Goal: Find specific page/section: Find specific page/section

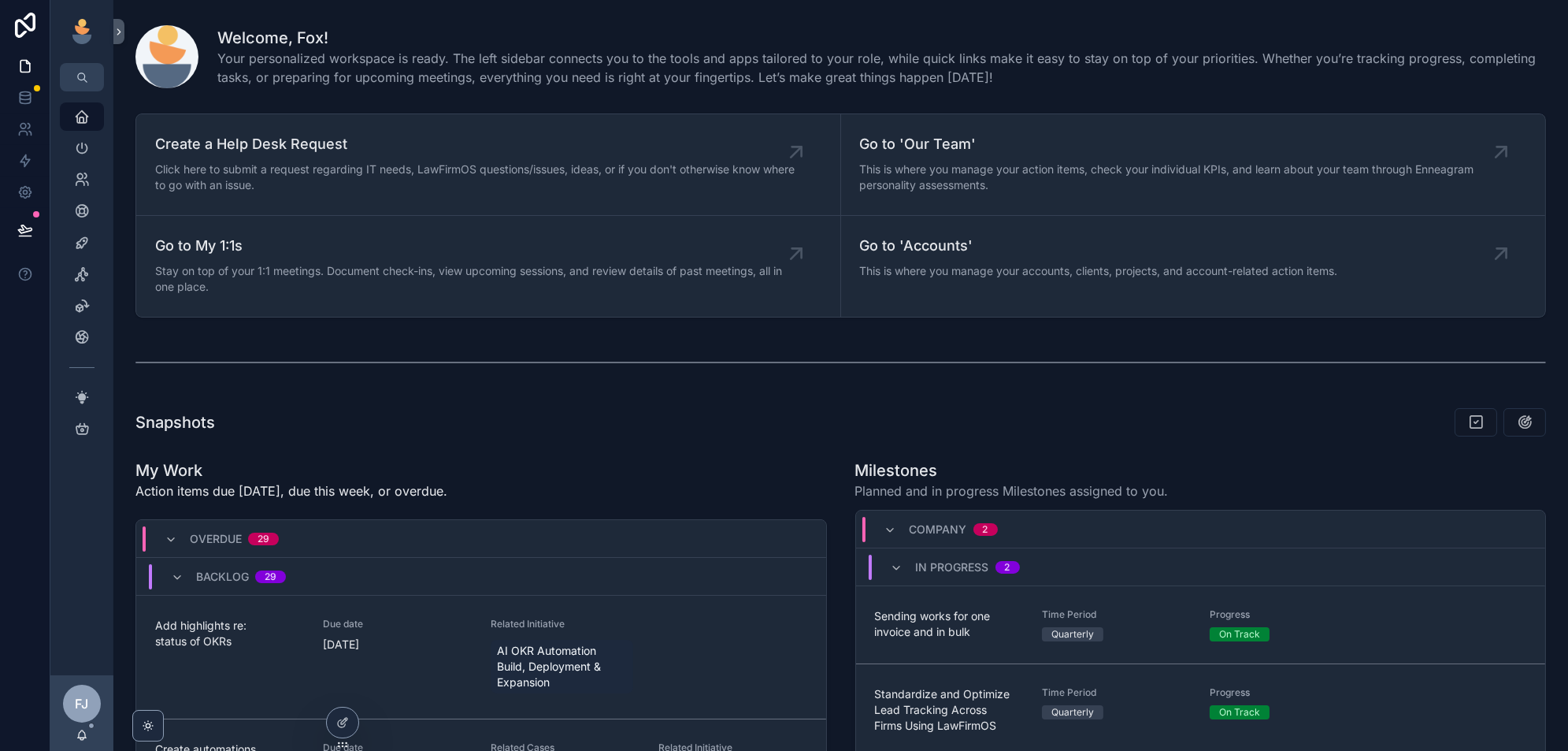
scroll to position [89, 0]
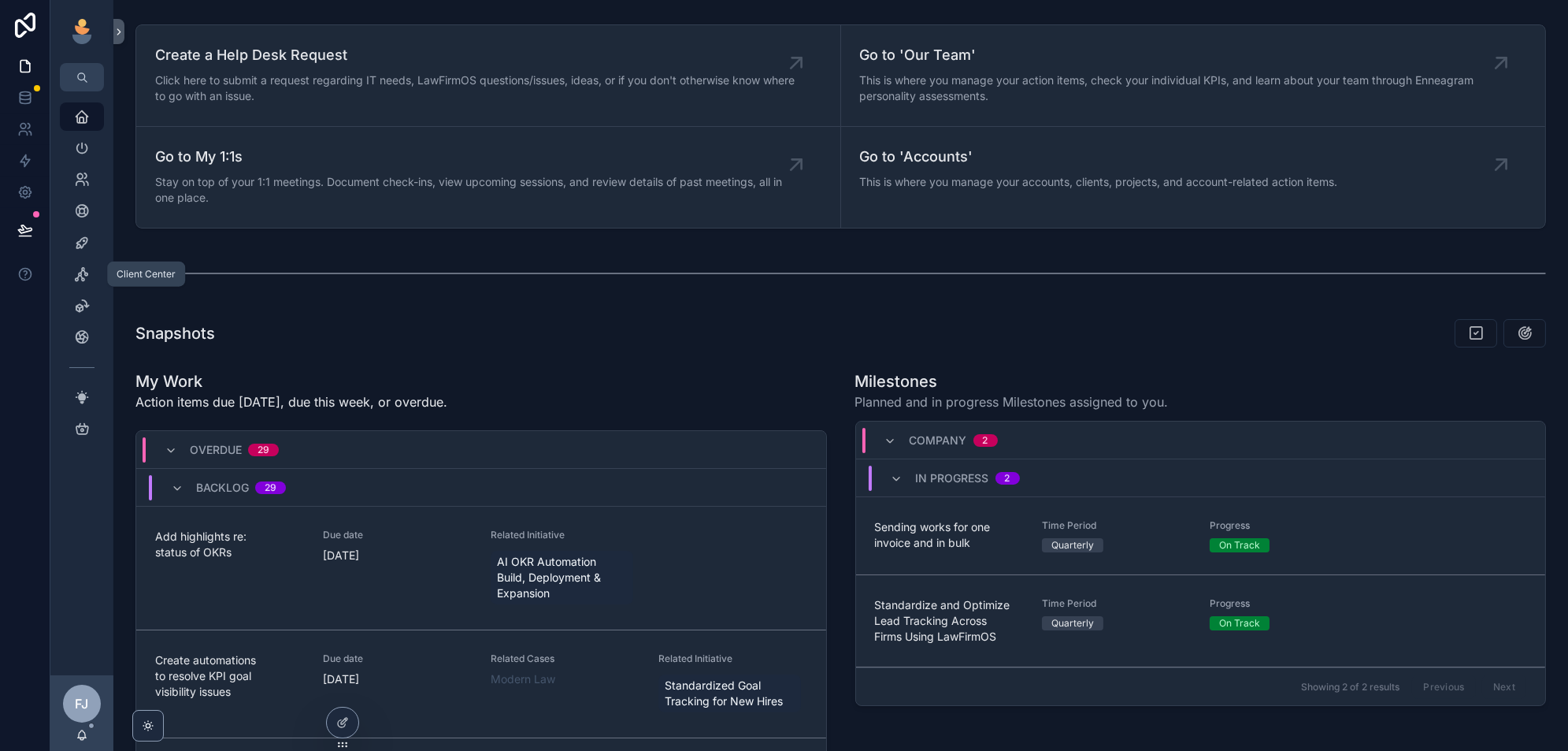
click at [81, 272] on icon "scrollable content" at bounding box center [81, 274] width 16 height 16
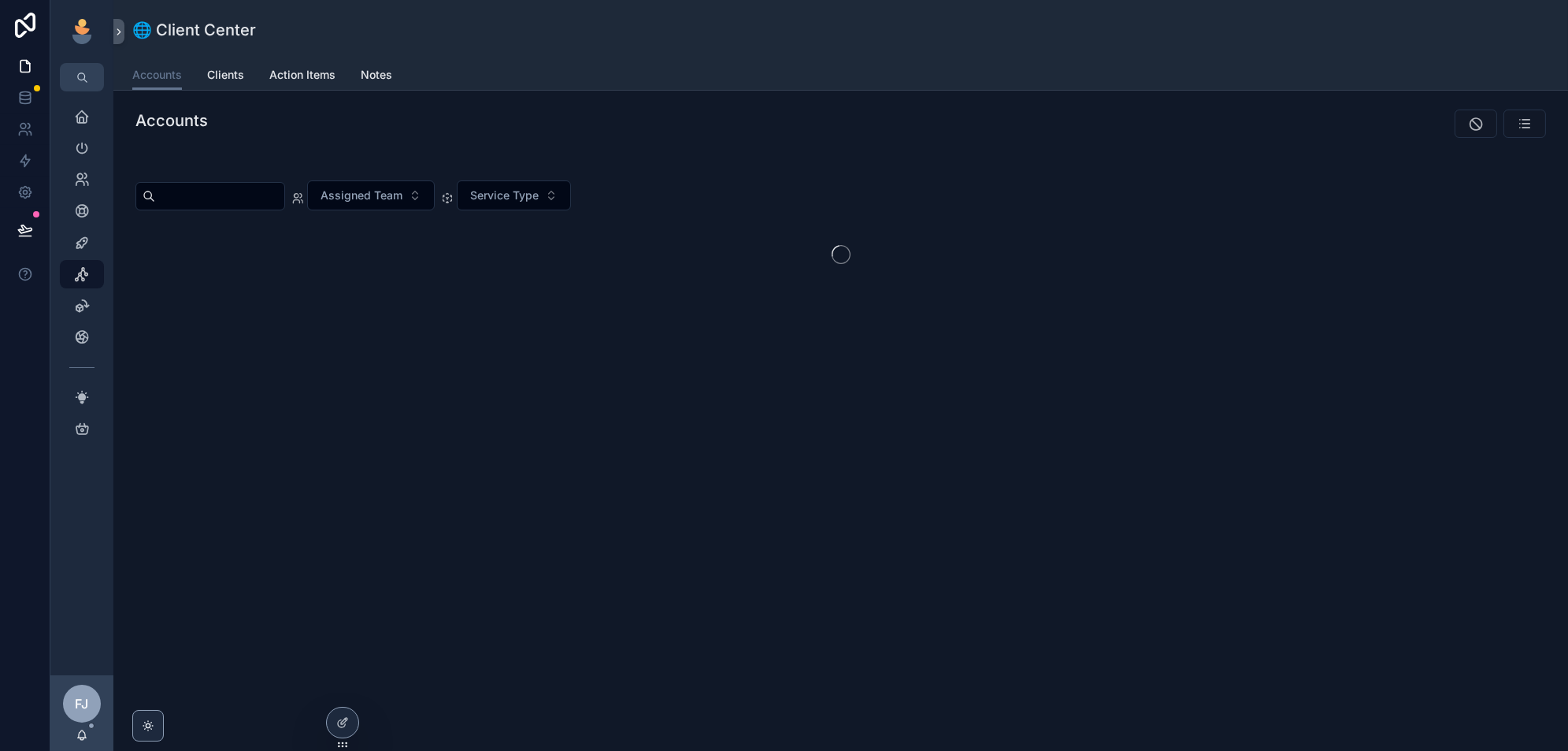
click at [0, 0] on icon at bounding box center [0, 0] width 0 height 0
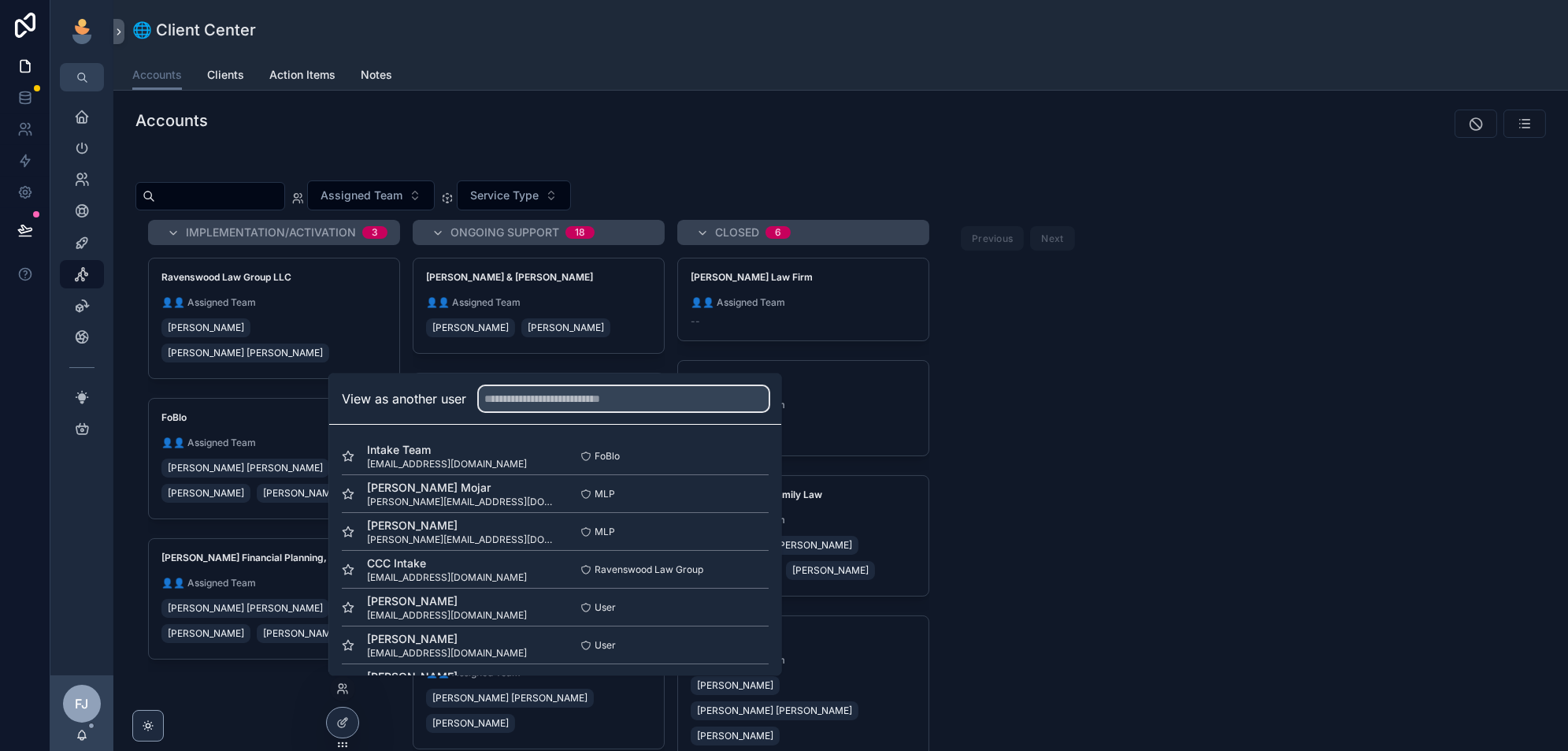
click at [571, 405] on input "text" at bounding box center [624, 399] width 290 height 26
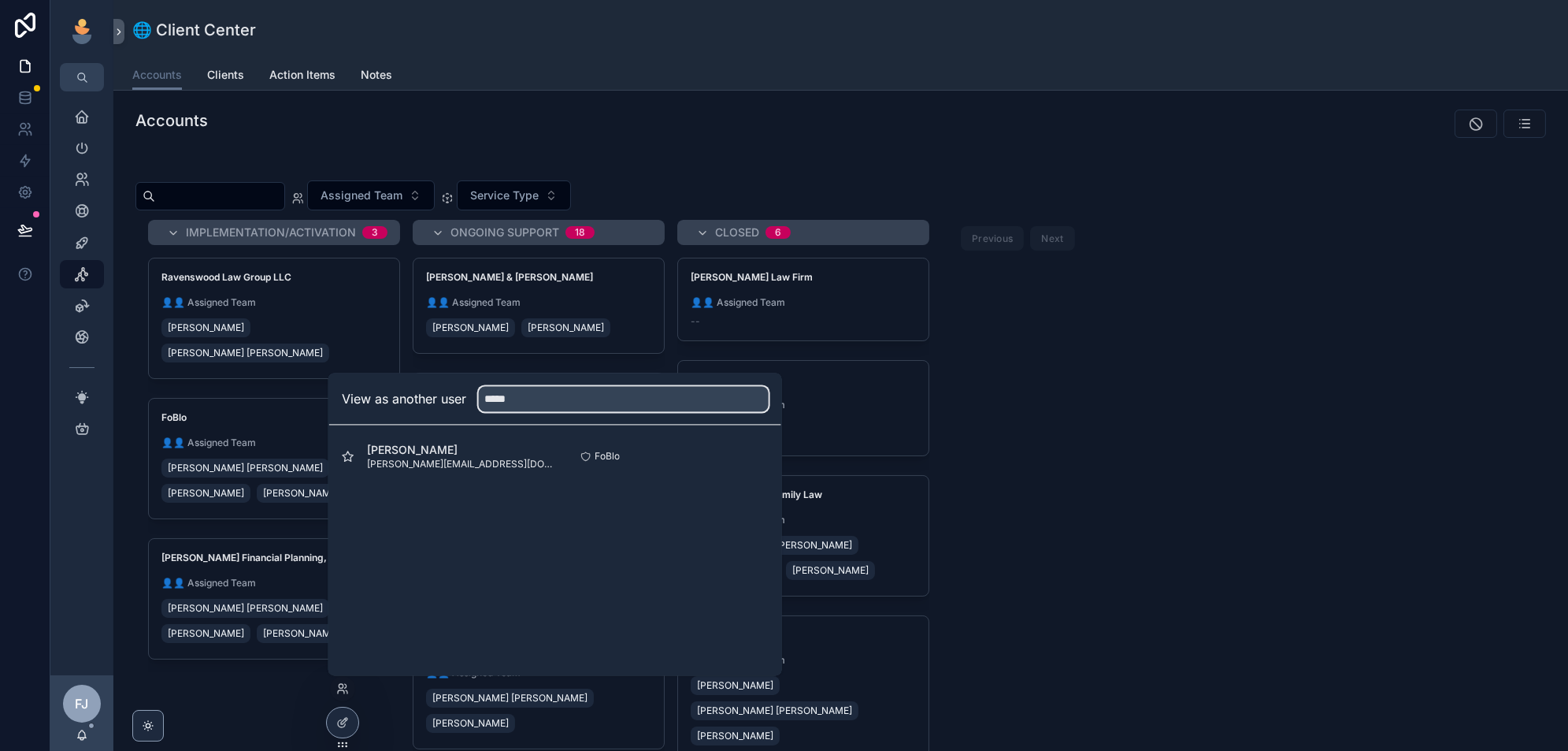
type input "*****"
click at [0, 0] on button "Select" at bounding box center [0, 0] width 0 height 0
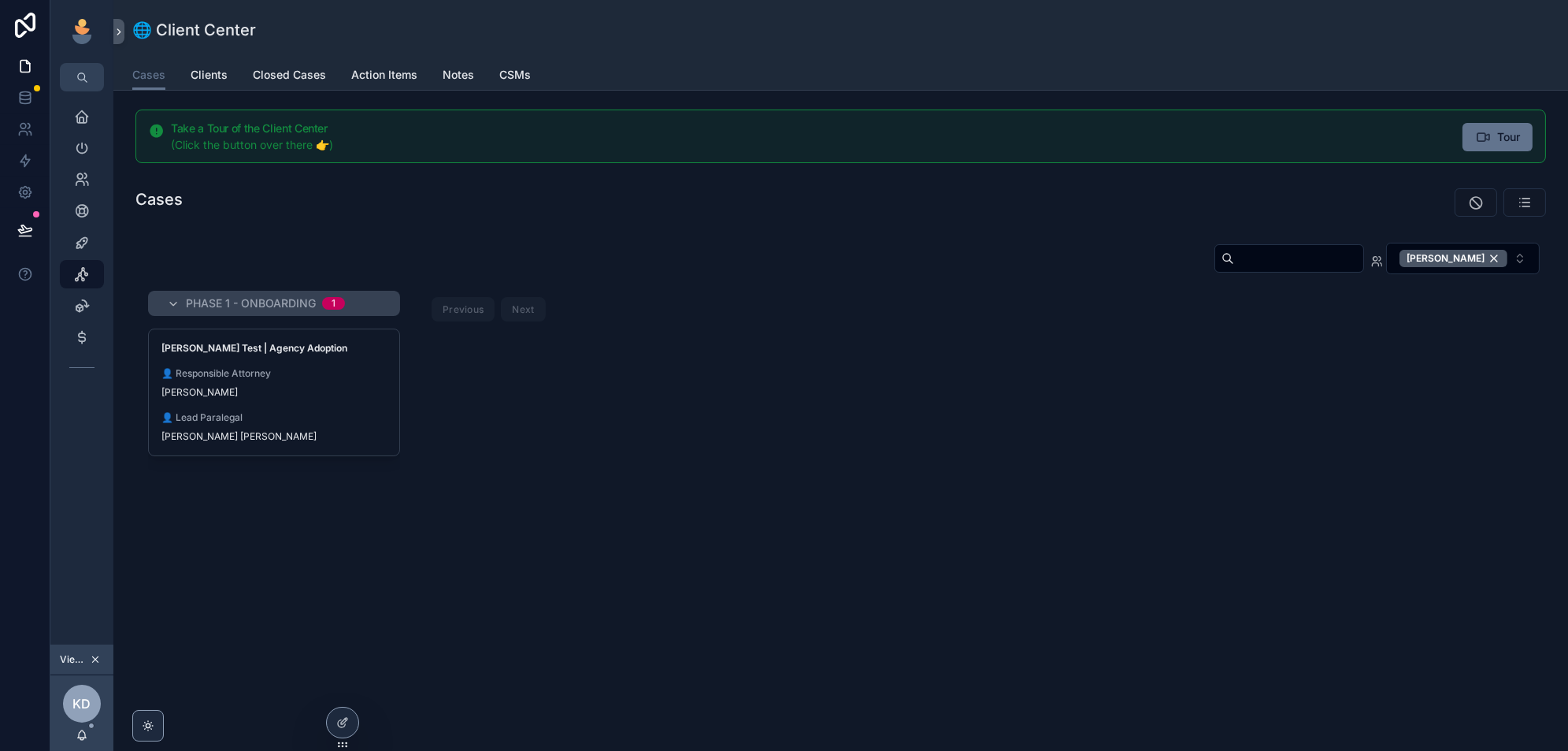
click at [276, 402] on div "Shannon Manea Test | Agency Adoption 👤 Responsible Attorney Kelly Dempsey 👤 Lea…" at bounding box center [274, 392] width 251 height 126
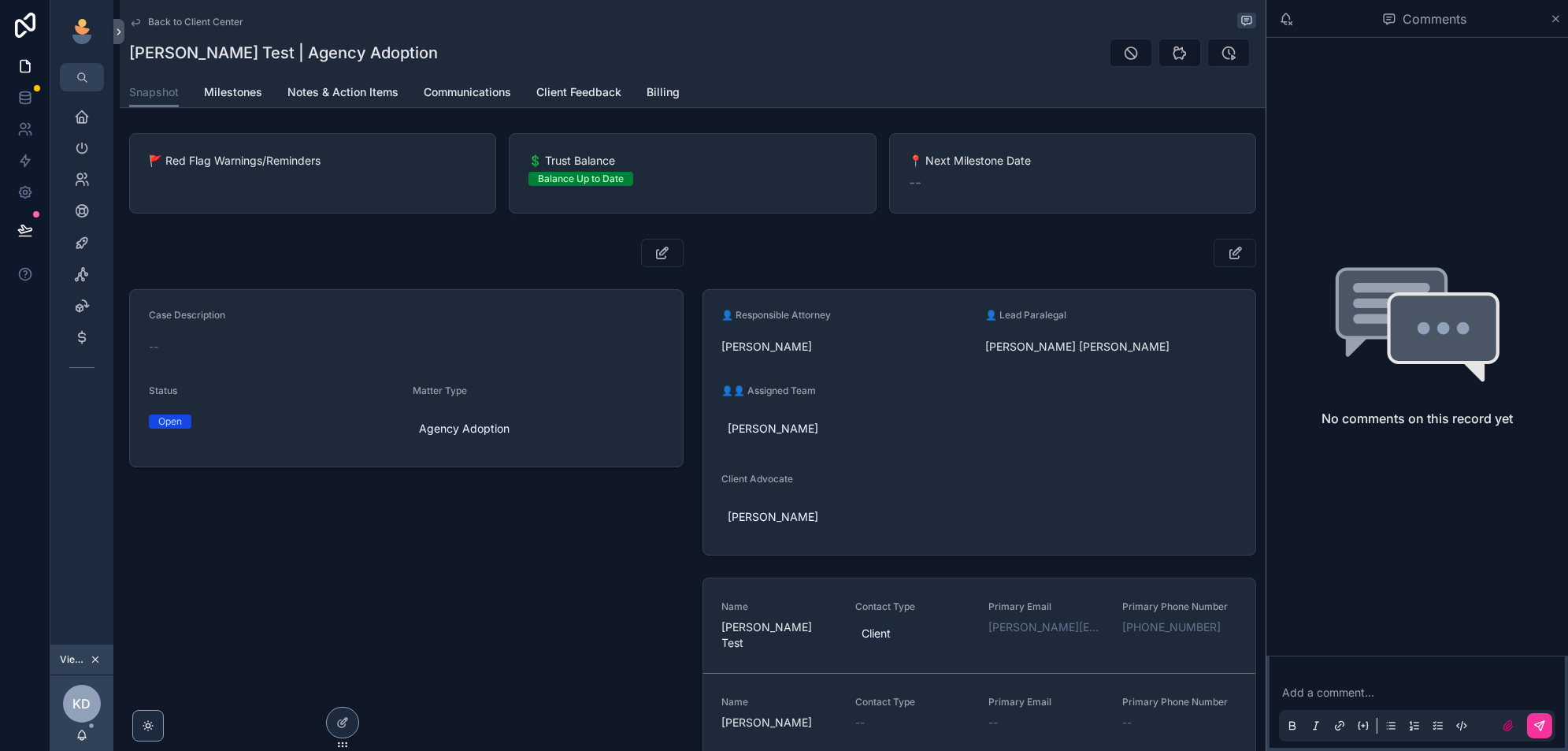
click at [238, 89] on span "Milestones" at bounding box center [233, 91] width 59 height 16
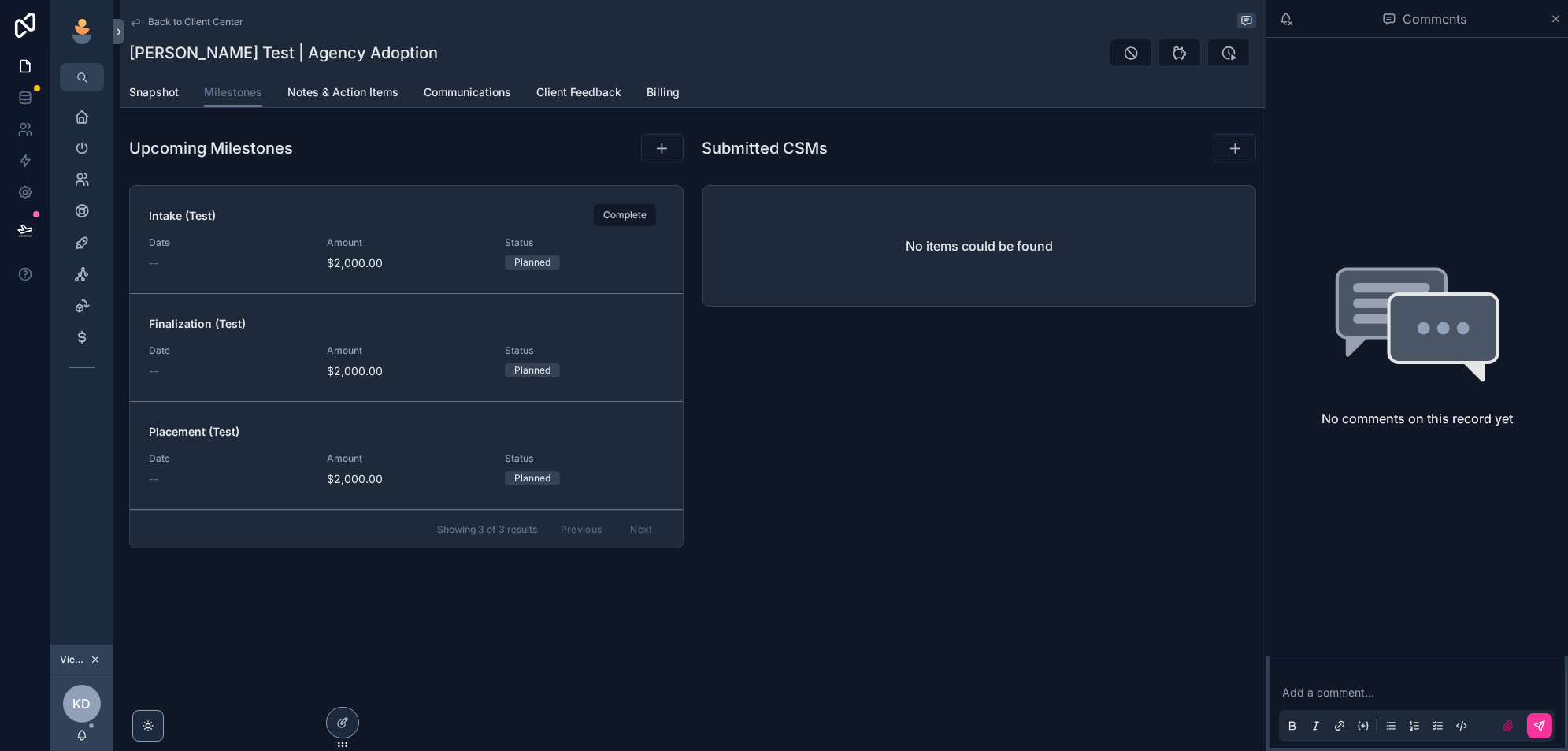
click at [0, 0] on icon "scrollable content" at bounding box center [0, 0] width 0 height 0
click at [655, 95] on span "Billing" at bounding box center [663, 91] width 33 height 16
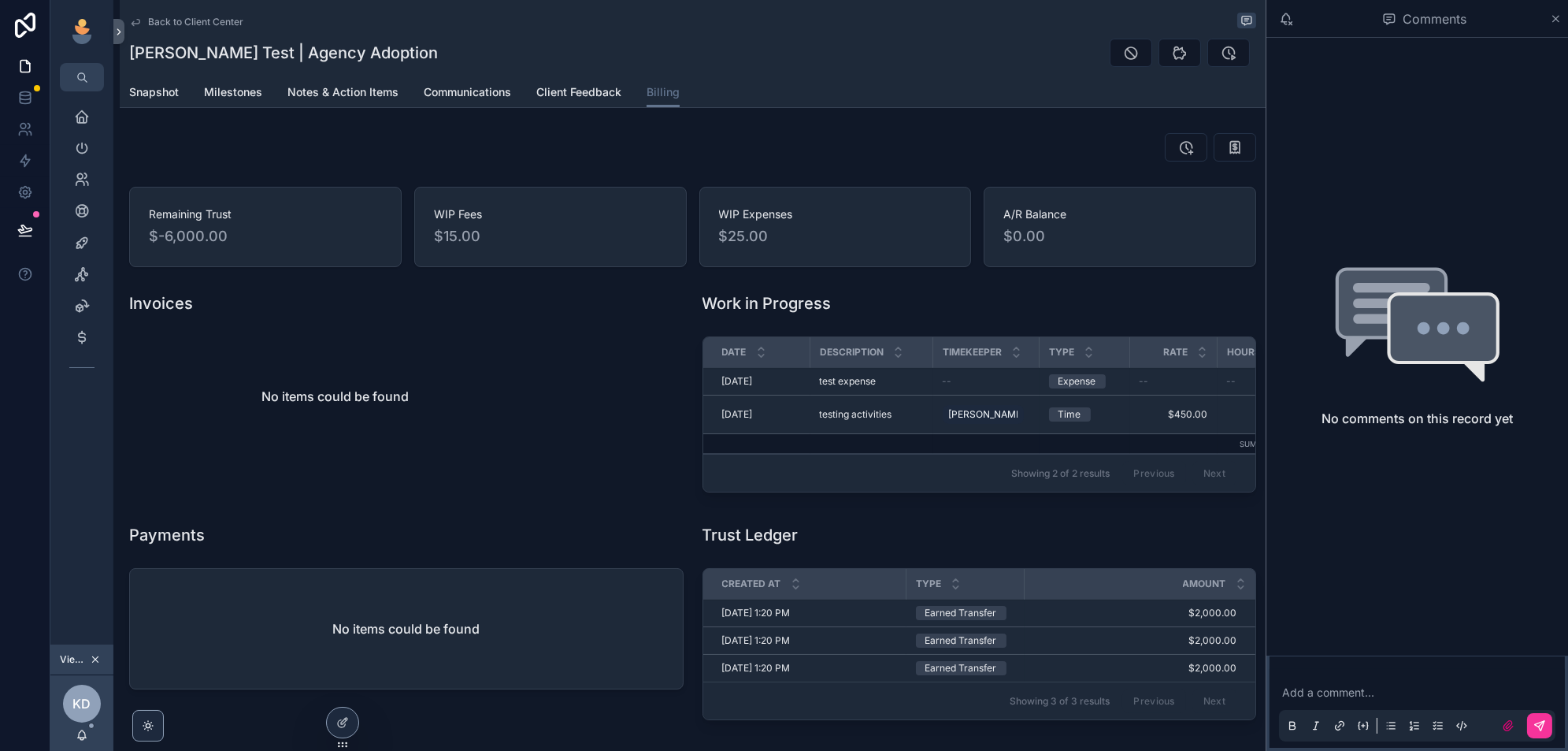
scroll to position [34, 0]
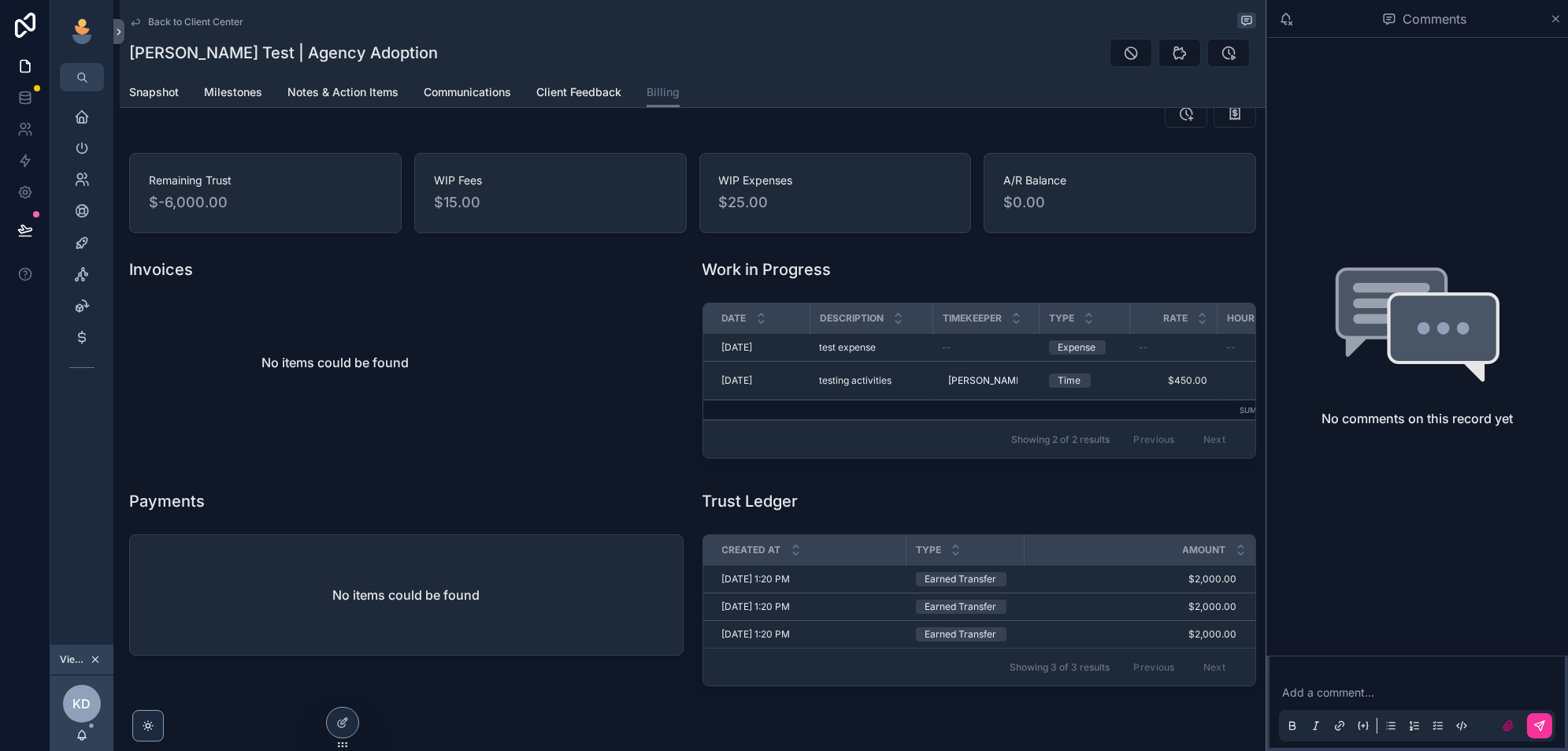
click at [607, 451] on div "Invoices No items could be found" at bounding box center [406, 362] width 573 height 220
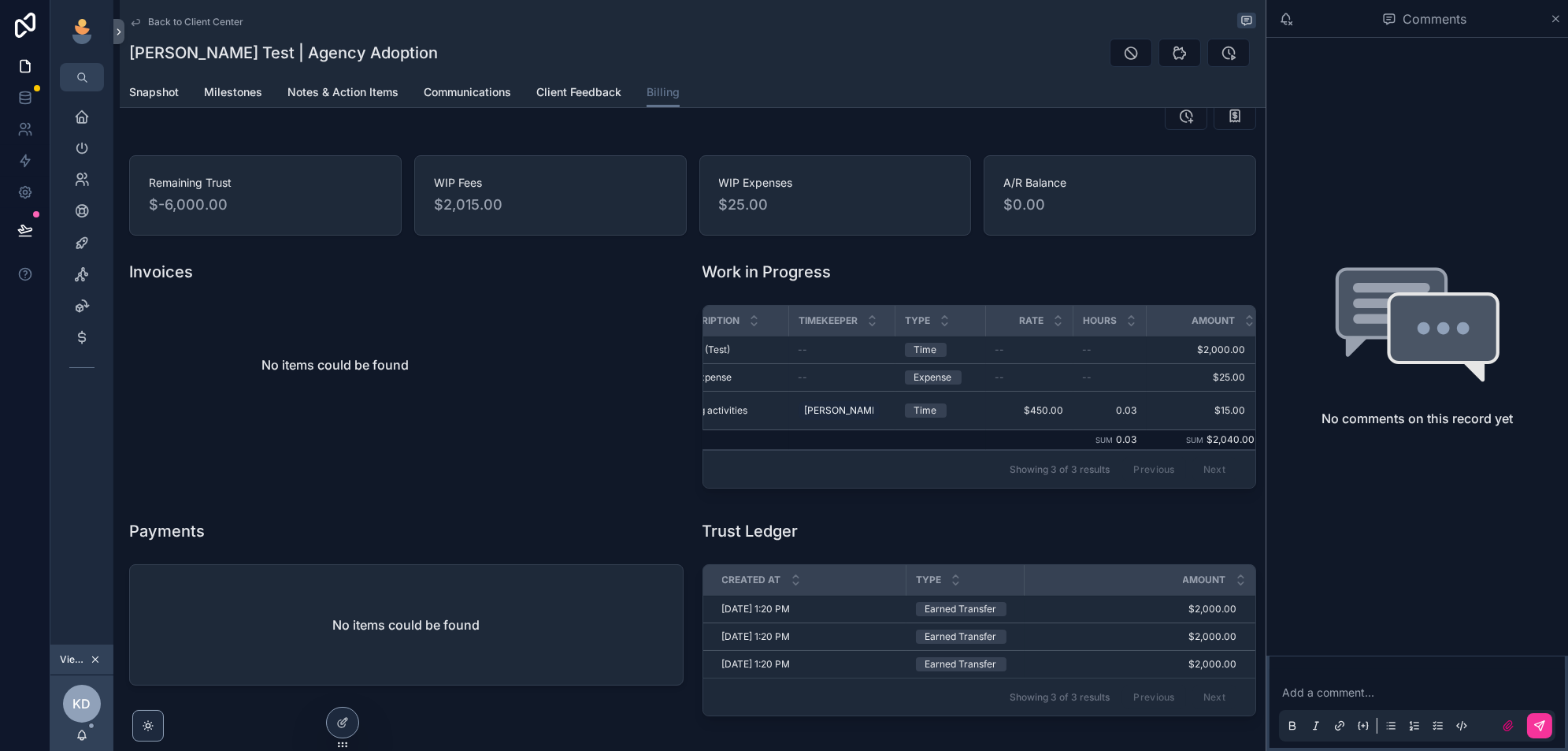
scroll to position [0, 0]
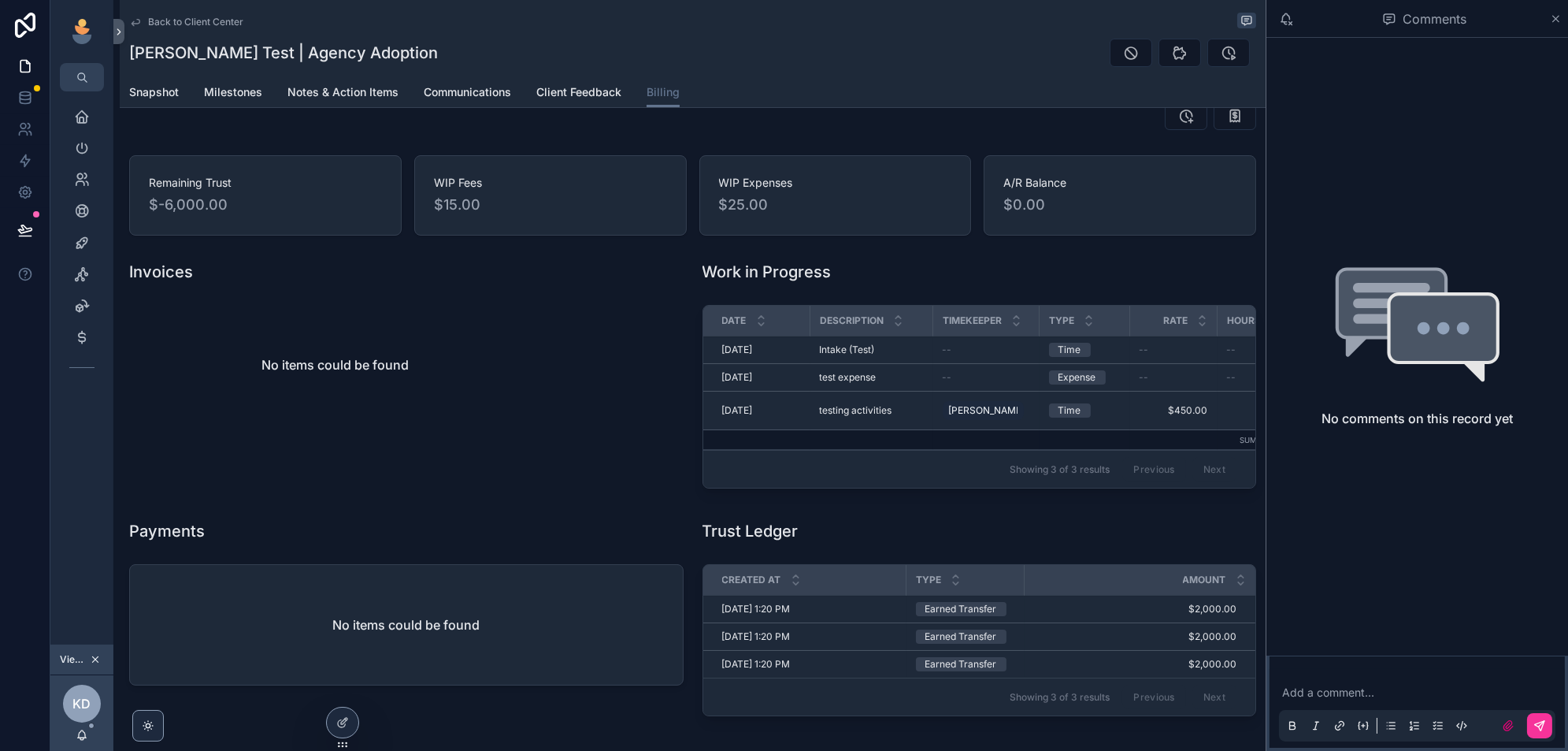
click at [1237, 120] on icon "scrollable content" at bounding box center [1234, 115] width 16 height 16
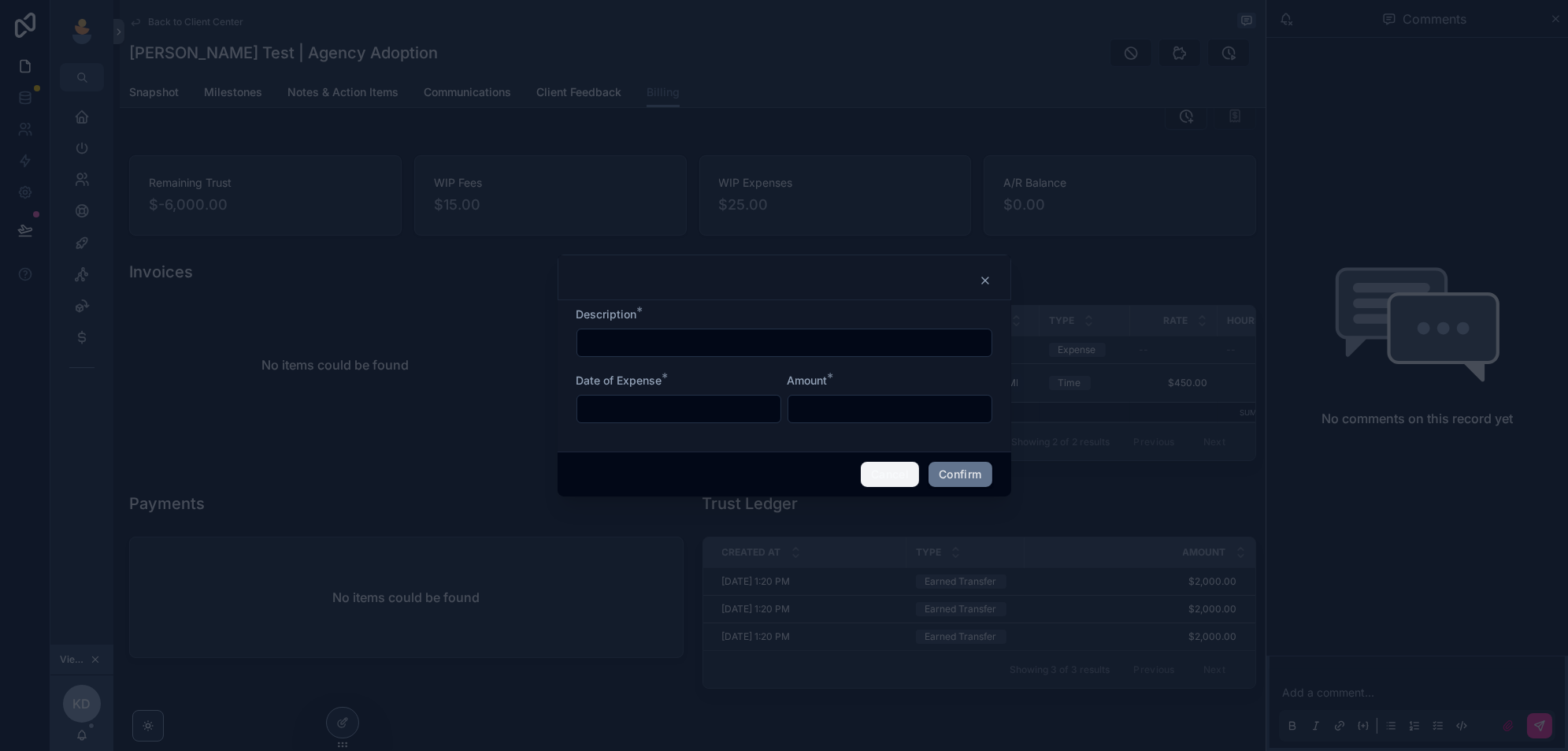
click at [885, 473] on button "Cancel" at bounding box center [891, 475] width 59 height 26
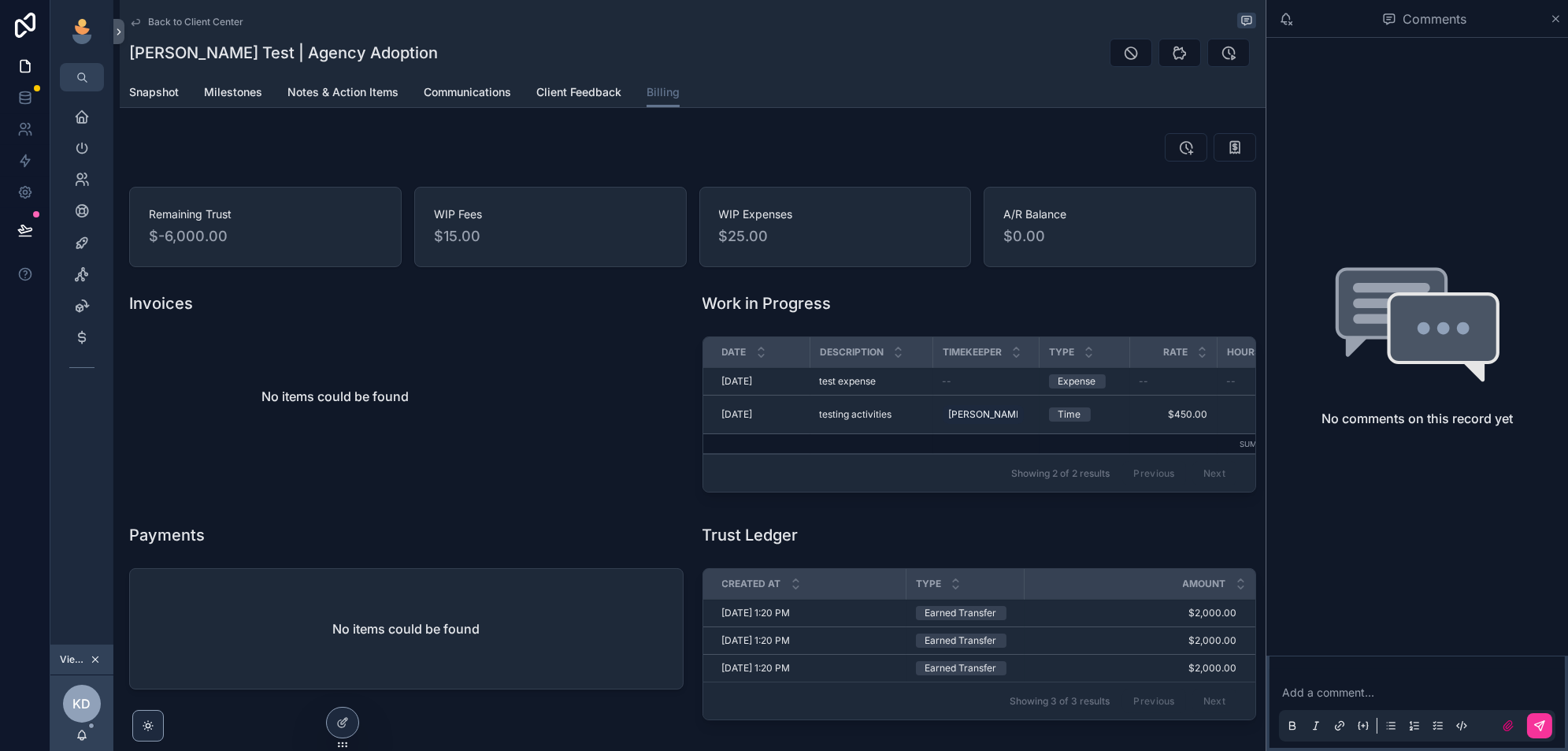
click at [231, 102] on link "Milestones" at bounding box center [233, 93] width 59 height 31
